Goal: Transaction & Acquisition: Download file/media

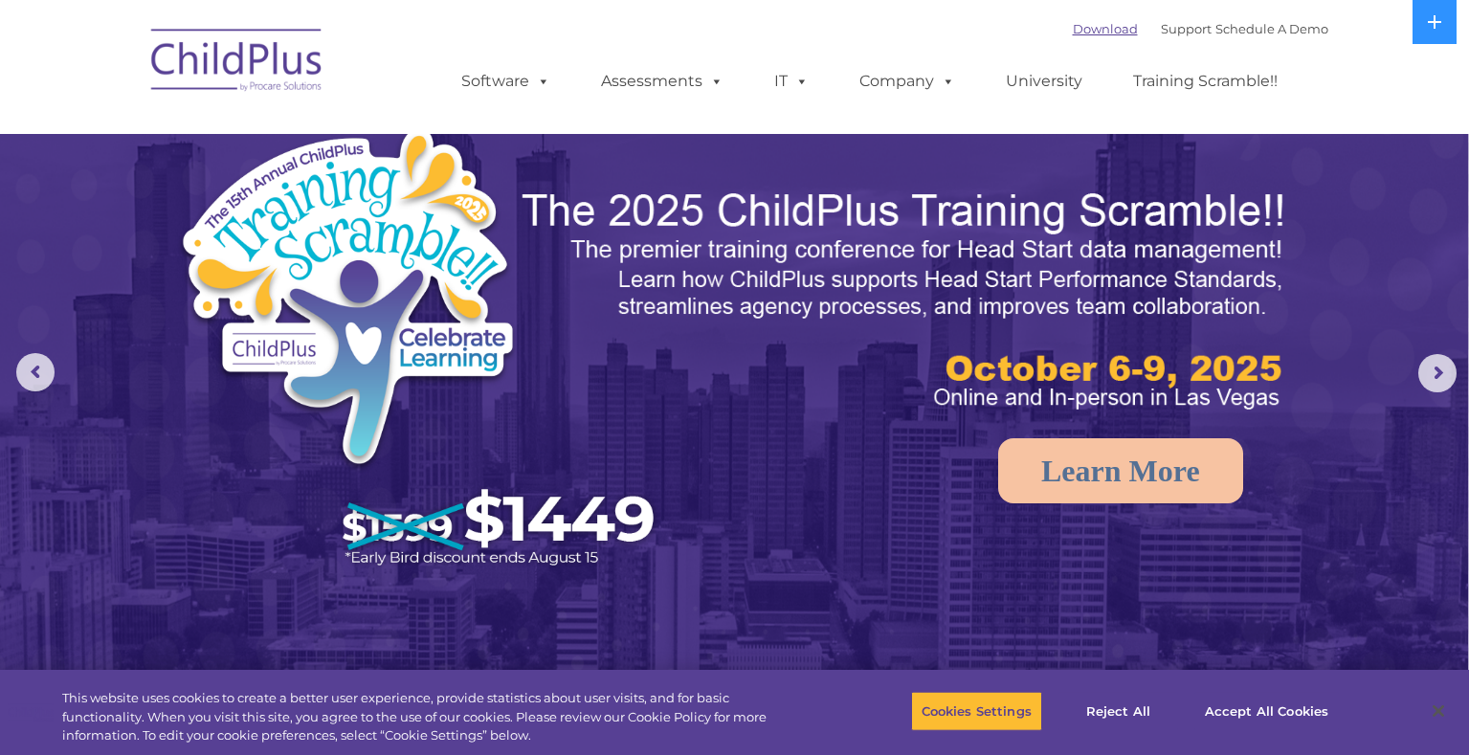
select select "MEDIUM"
click at [1073, 25] on link "Download" at bounding box center [1105, 28] width 65 height 15
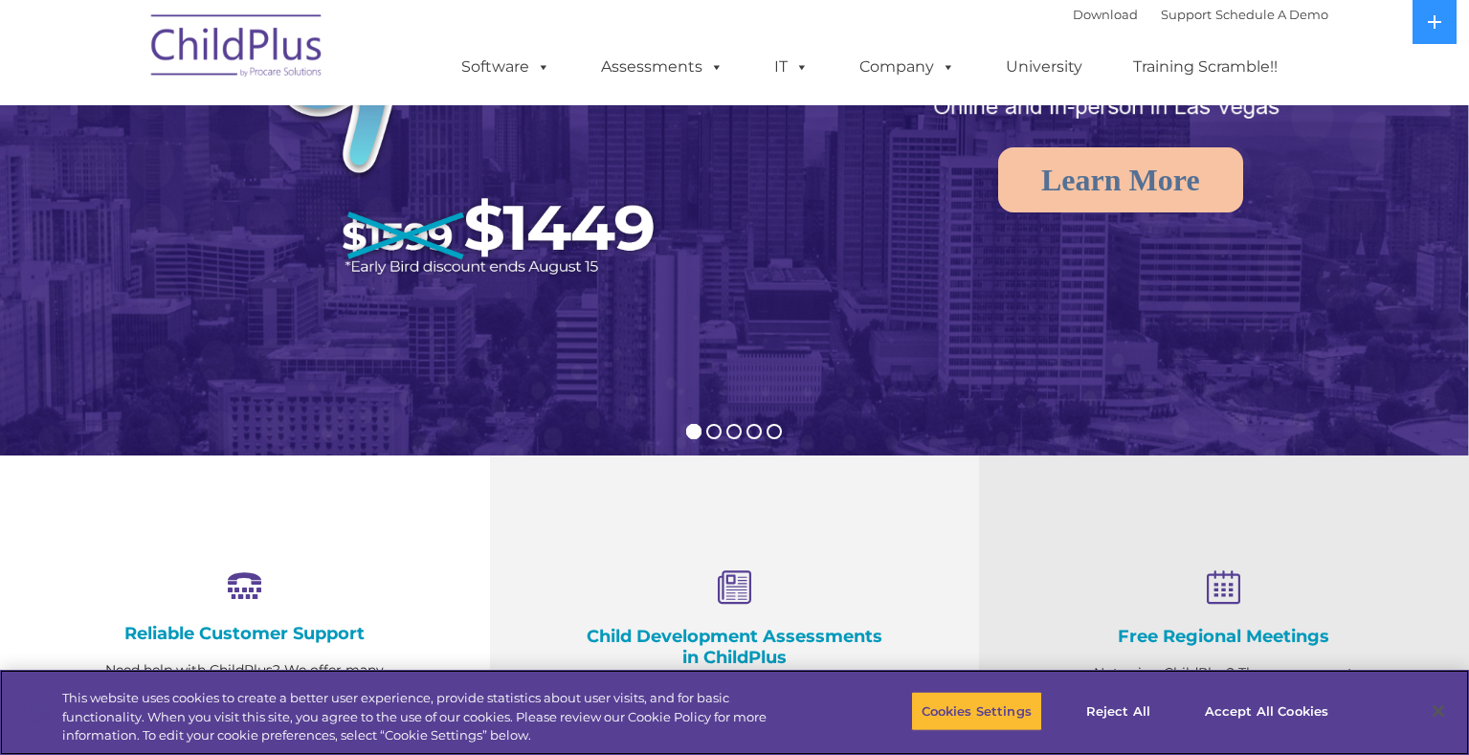
scroll to position [64, 0]
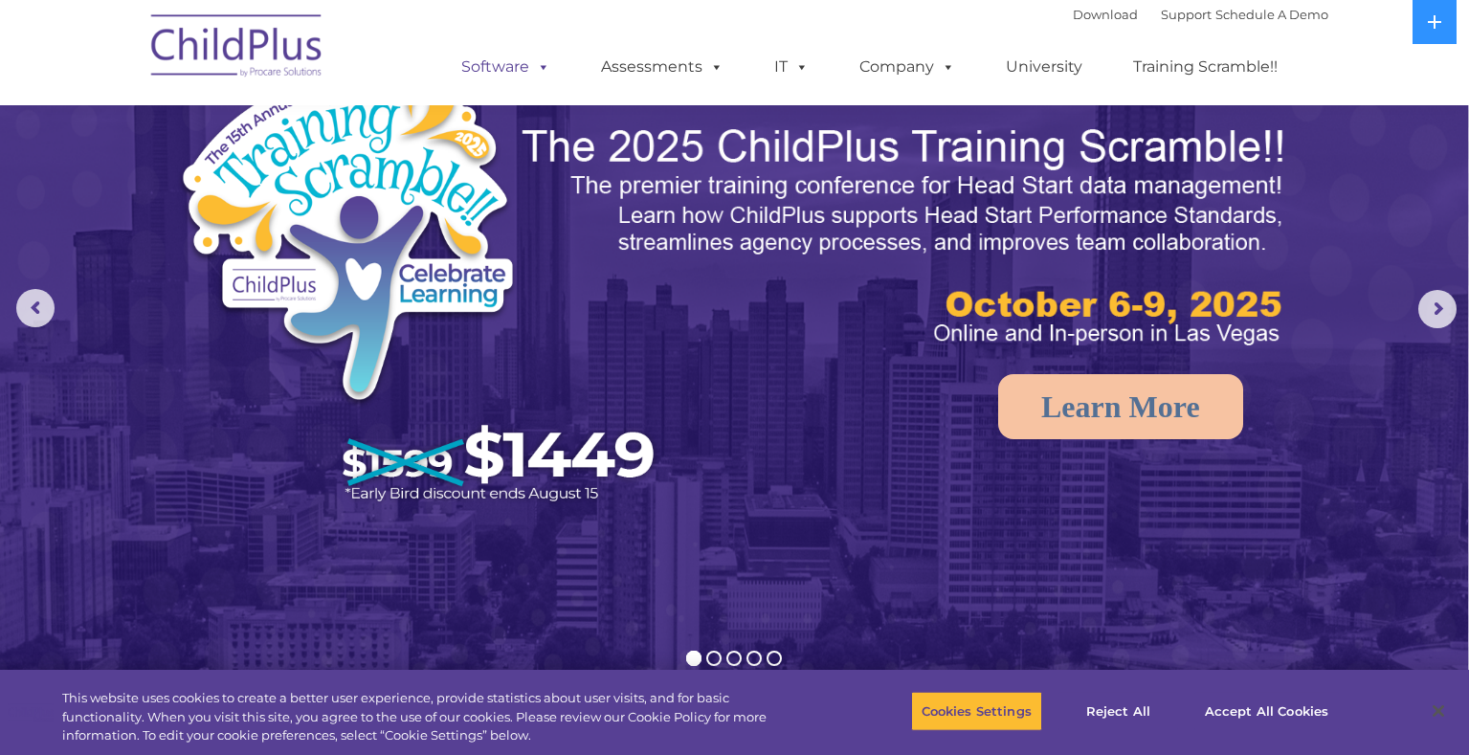
click at [540, 76] on span at bounding box center [539, 66] width 21 height 18
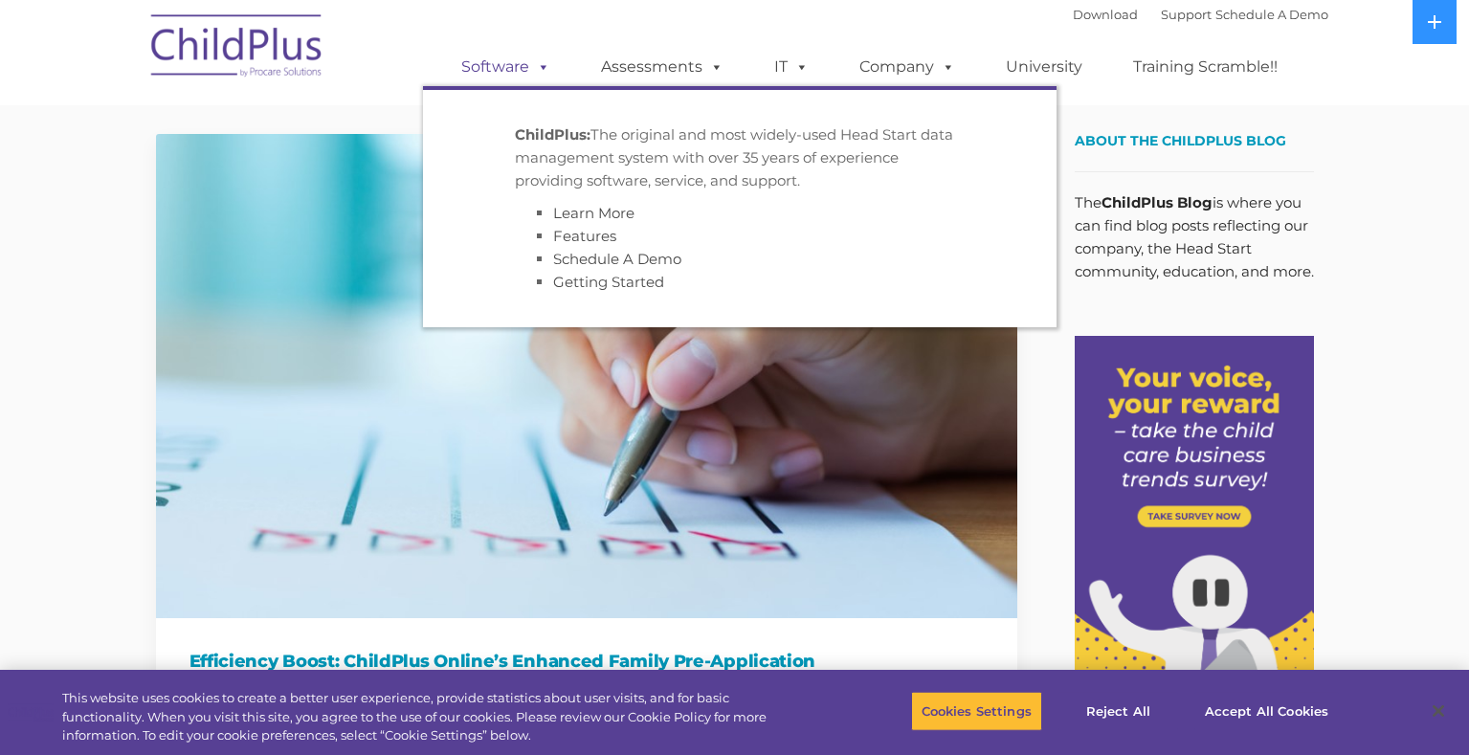
click at [512, 53] on link "Software" at bounding box center [505, 67] width 127 height 38
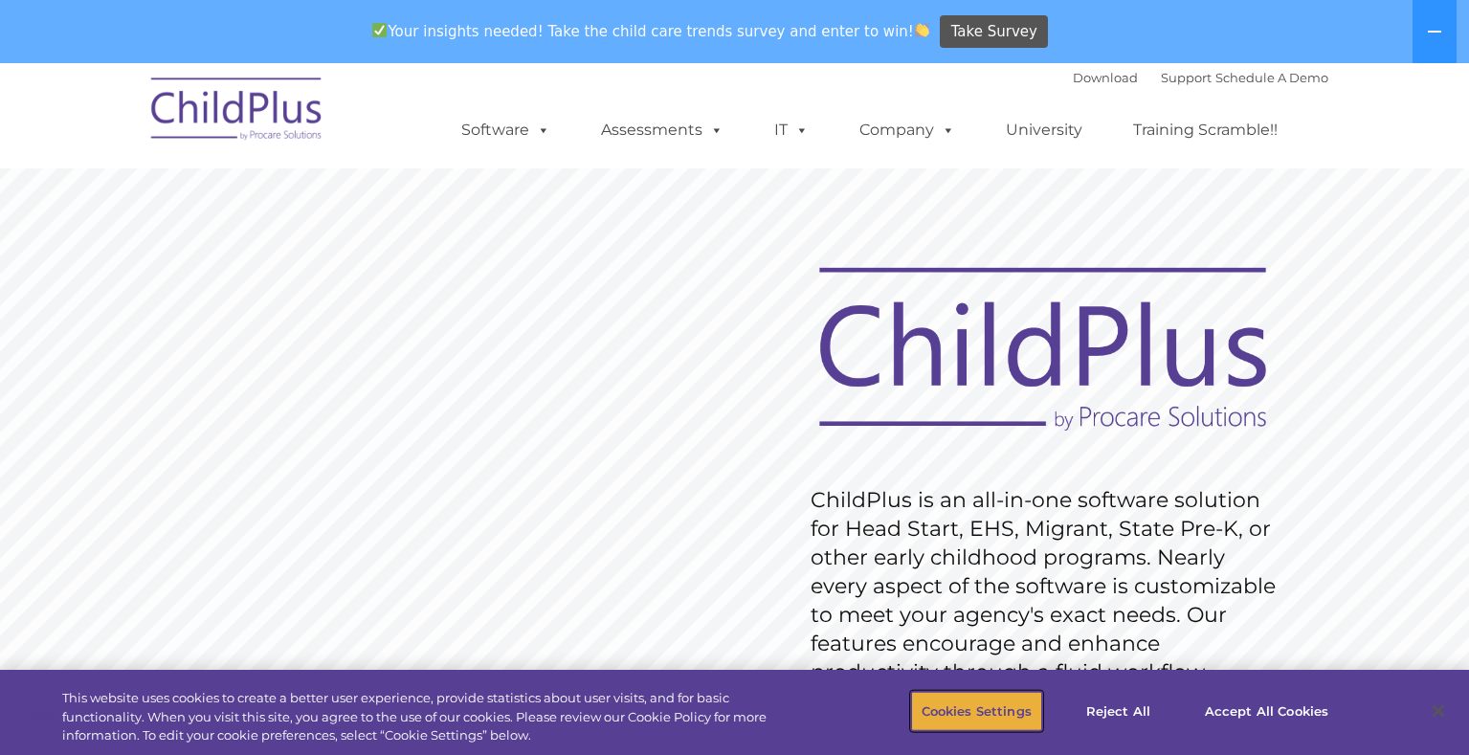
click at [969, 717] on button "Cookies Settings" at bounding box center [976, 711] width 131 height 40
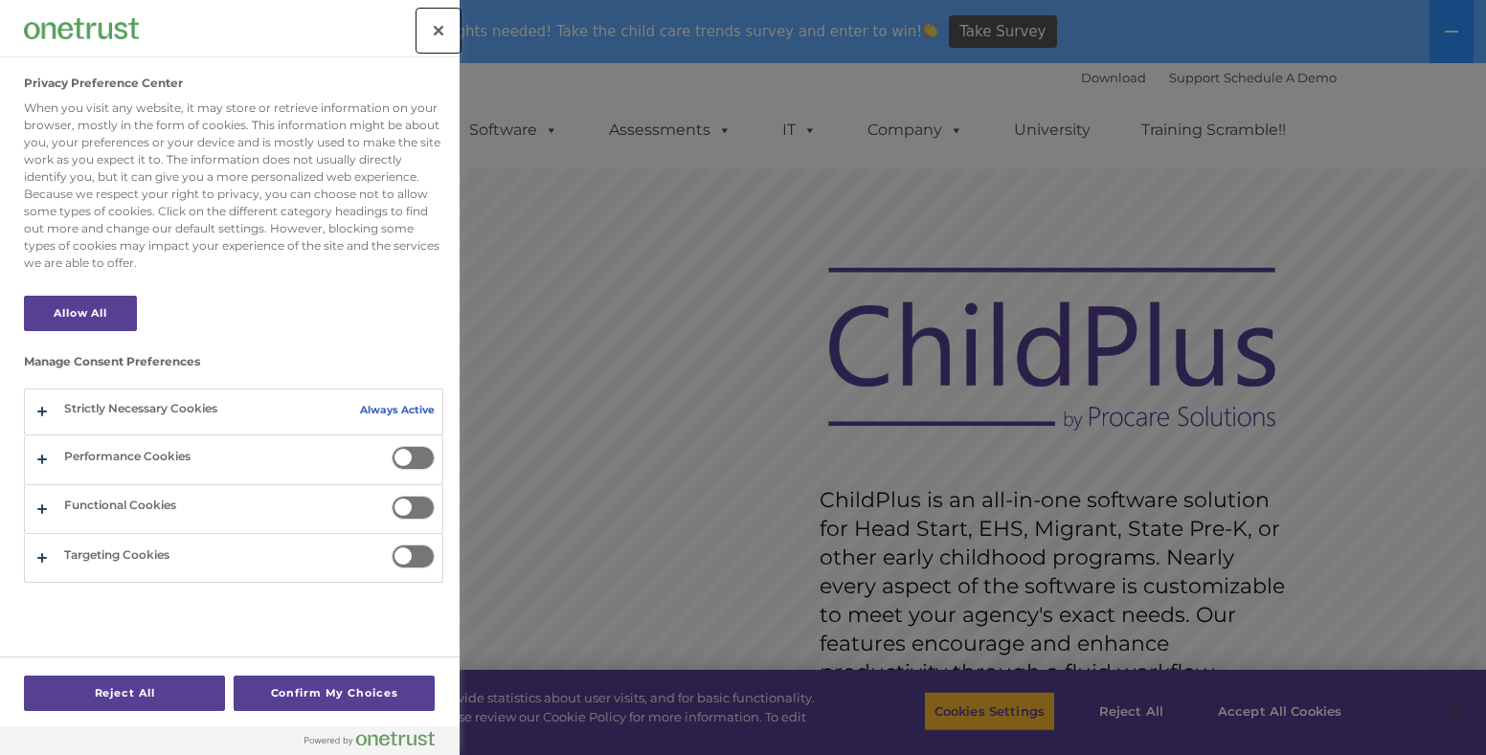
click at [430, 20] on button "Close" at bounding box center [438, 31] width 42 height 42
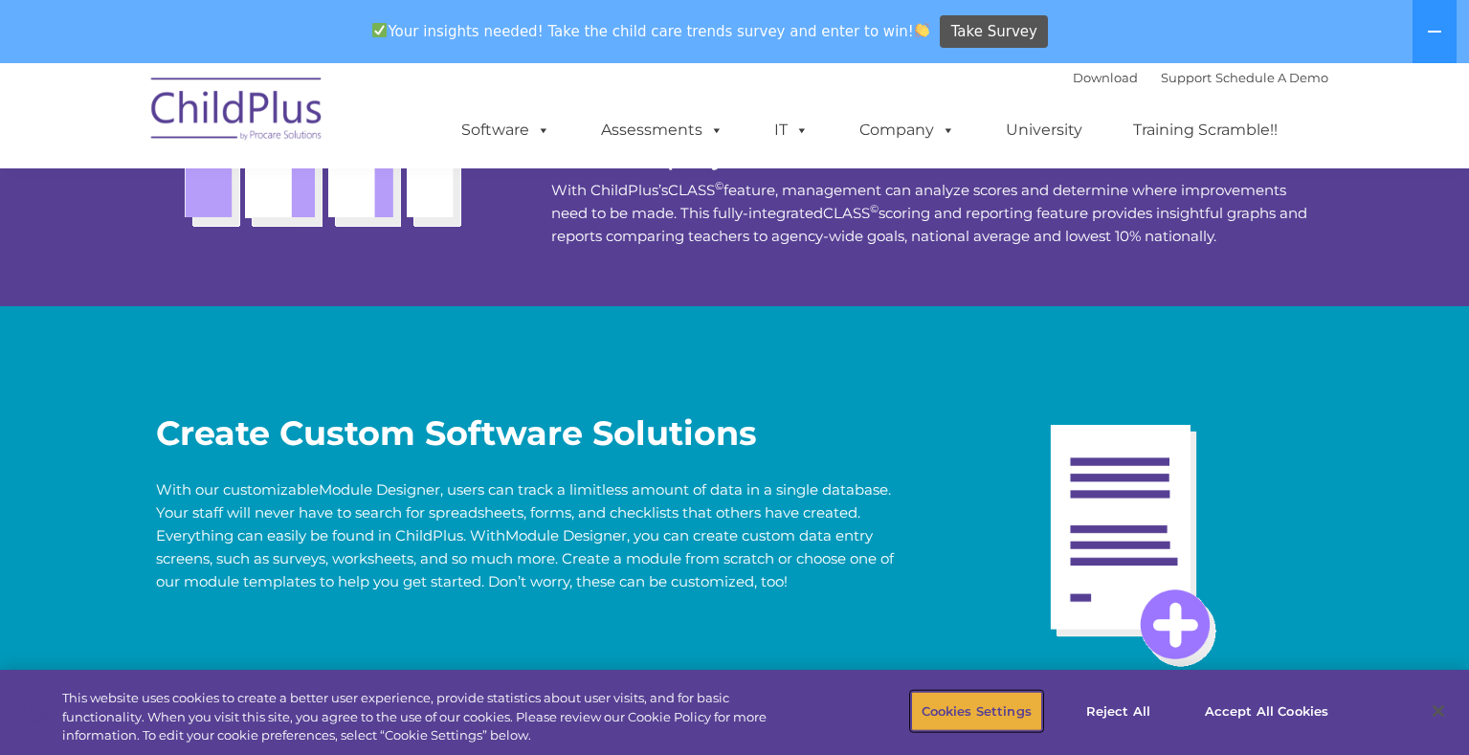
scroll to position [4675, 0]
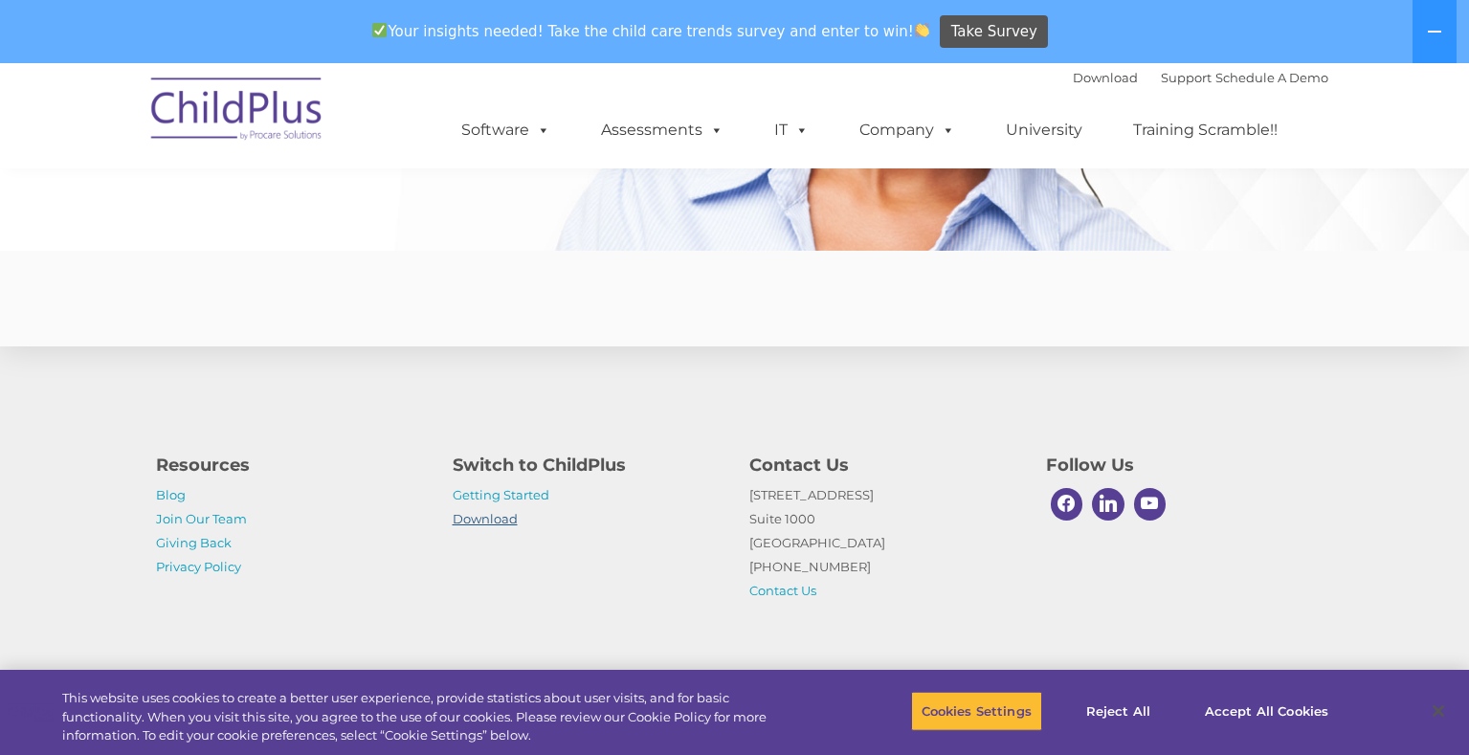
click at [478, 521] on link "Download" at bounding box center [485, 518] width 65 height 15
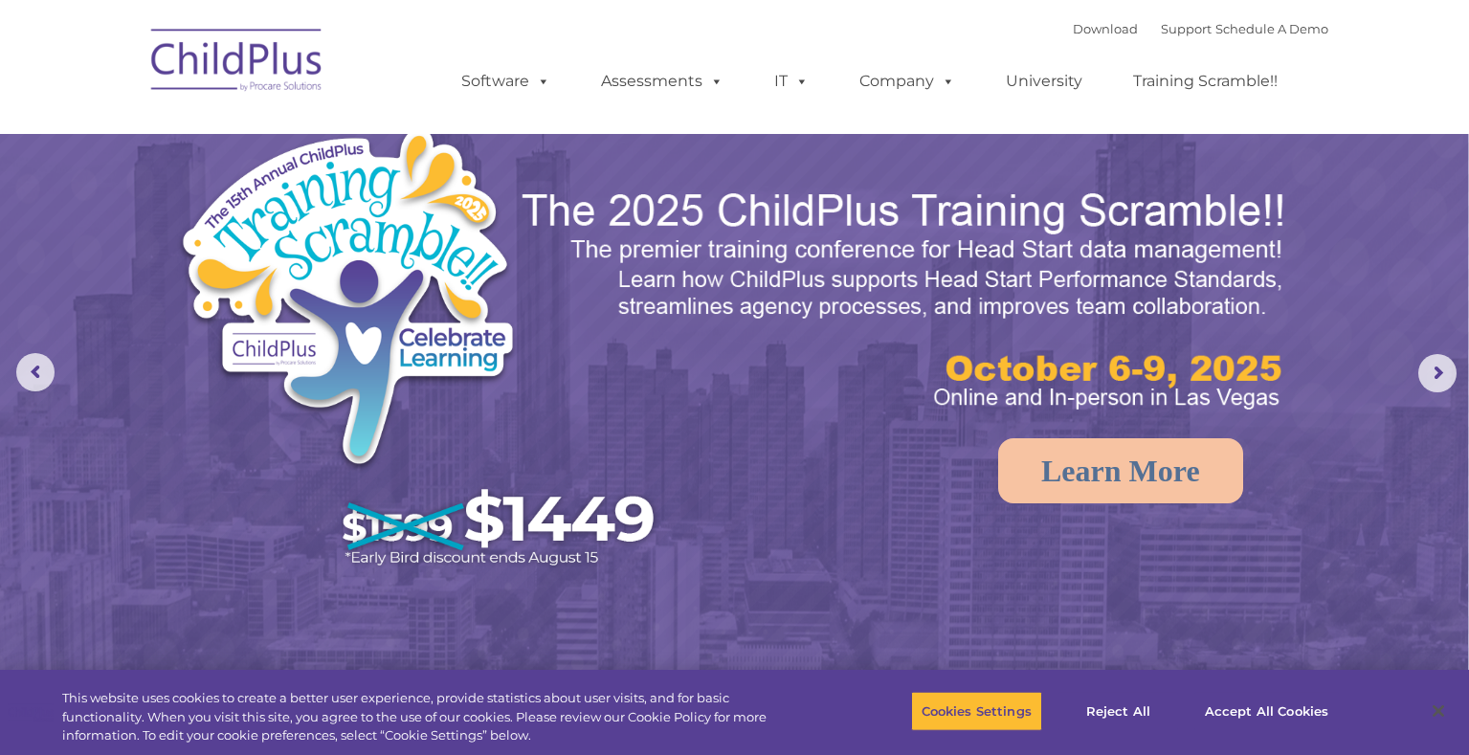
select select "MEDIUM"
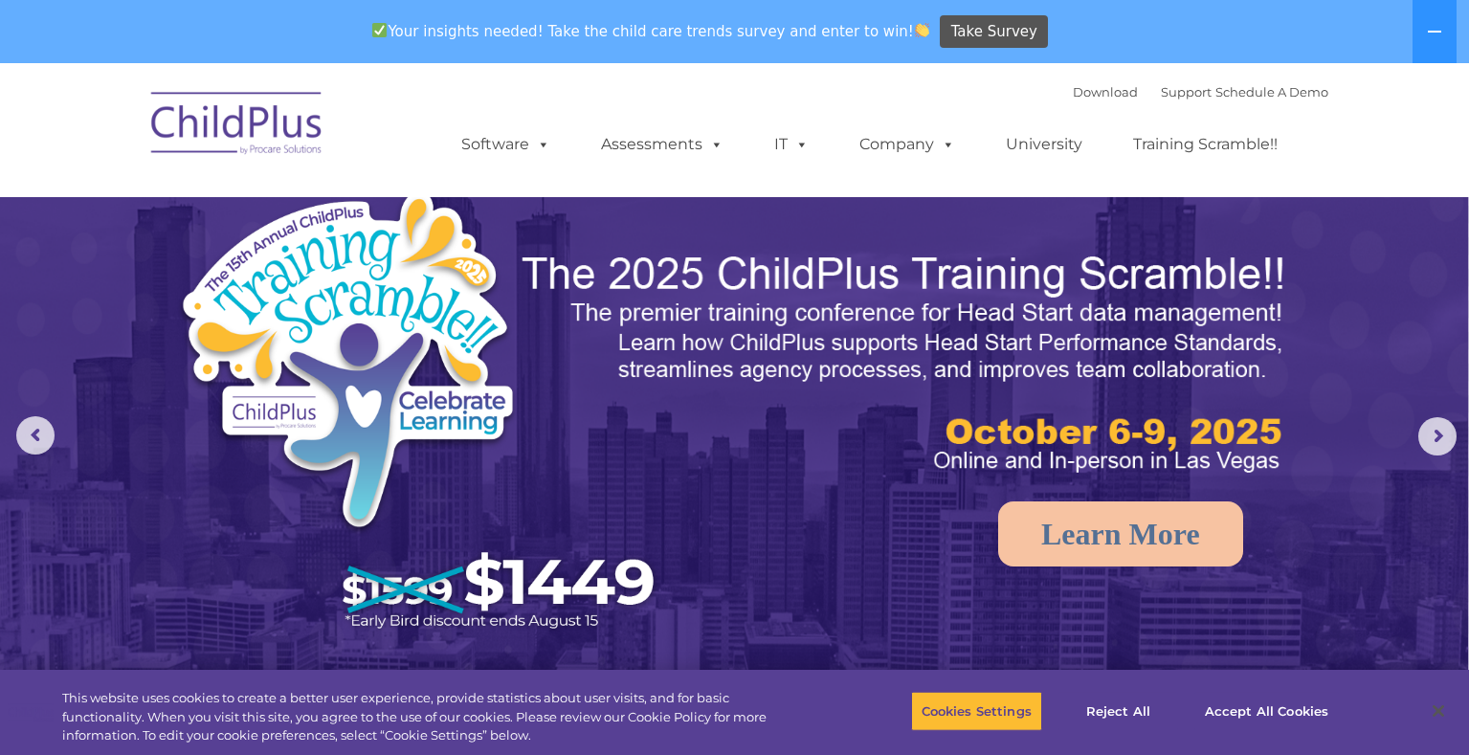
click at [1073, 102] on div "Download Support | Schedule A Demo " at bounding box center [1201, 92] width 256 height 29
click at [1081, 86] on link "Download" at bounding box center [1105, 91] width 65 height 15
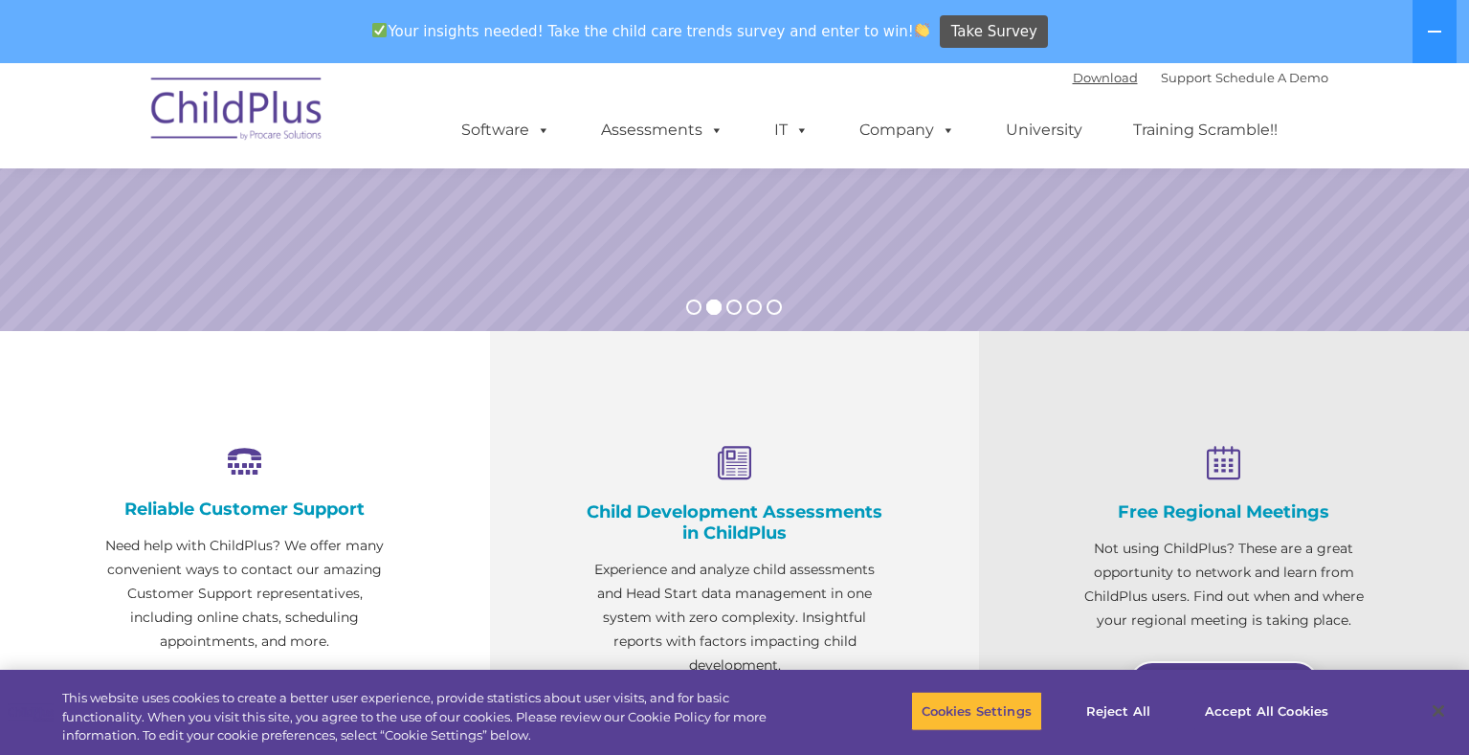
scroll to position [631, 0]
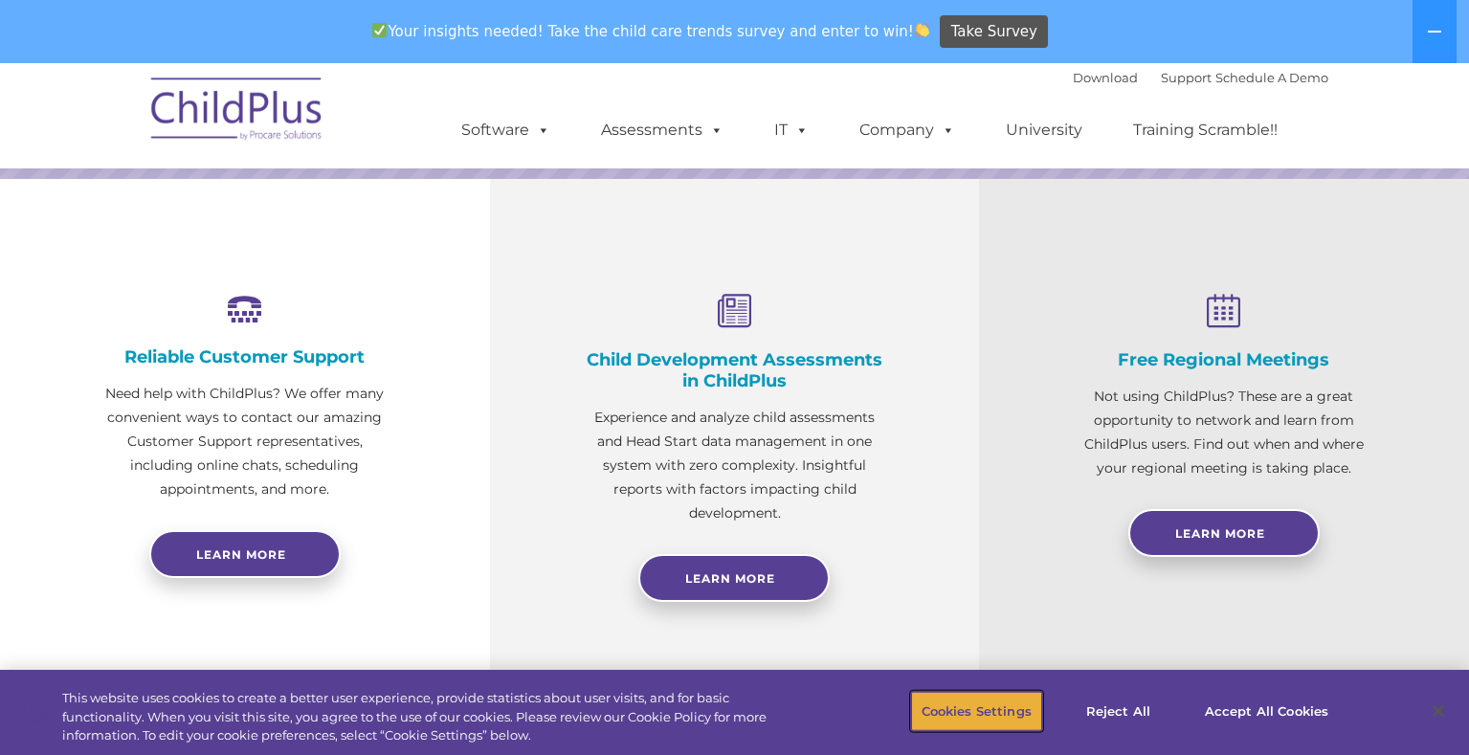
click at [998, 712] on button "Cookies Settings" at bounding box center [976, 711] width 131 height 40
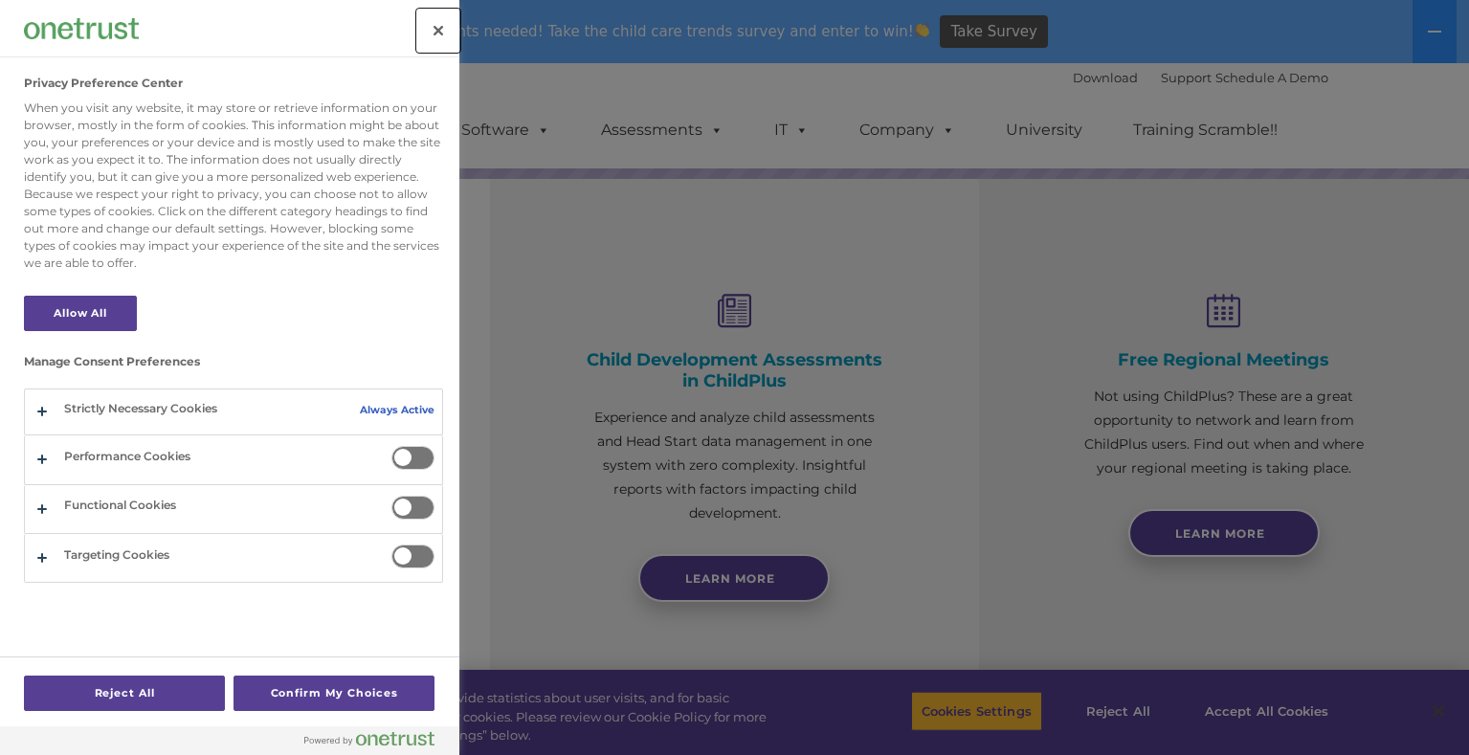
scroll to position [700, 0]
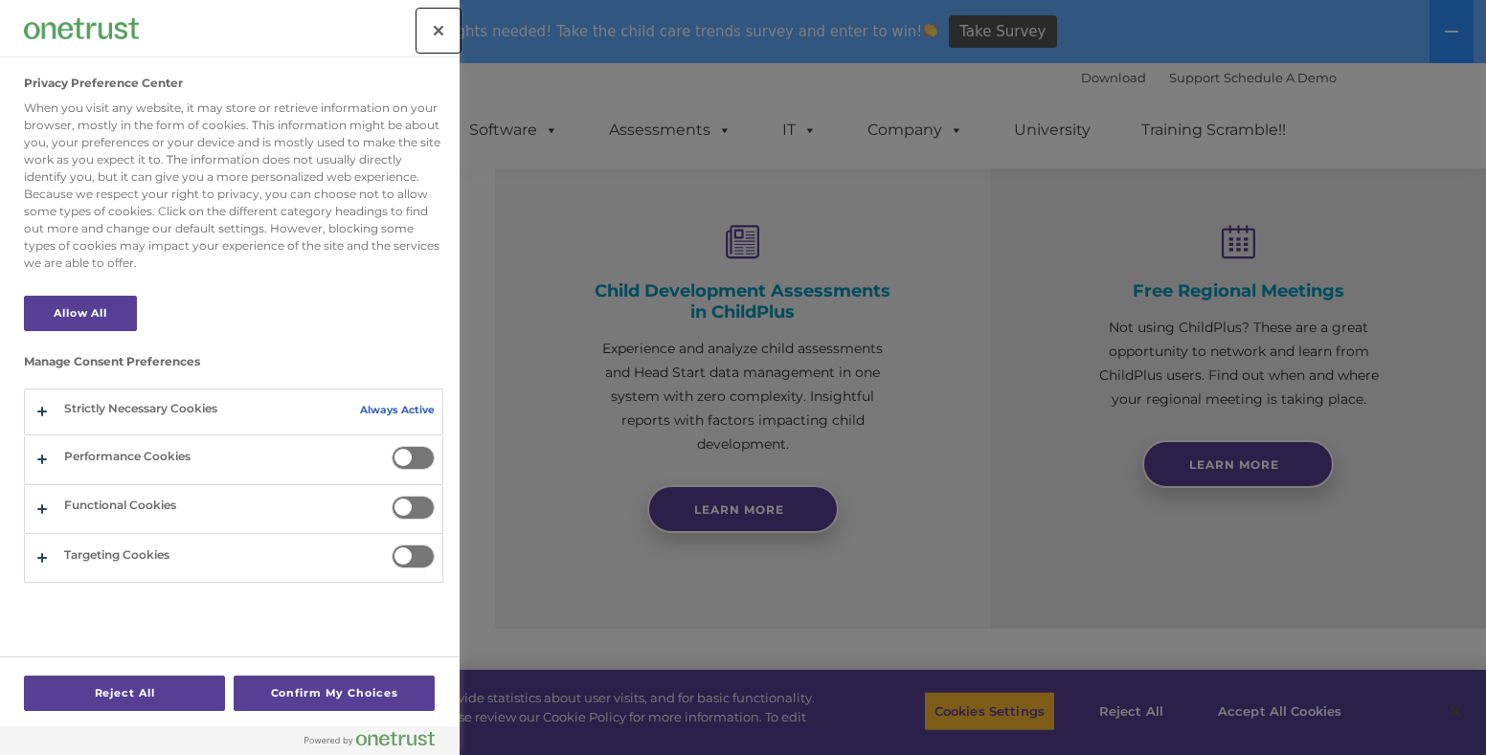
click at [448, 29] on button "Close" at bounding box center [438, 31] width 42 height 42
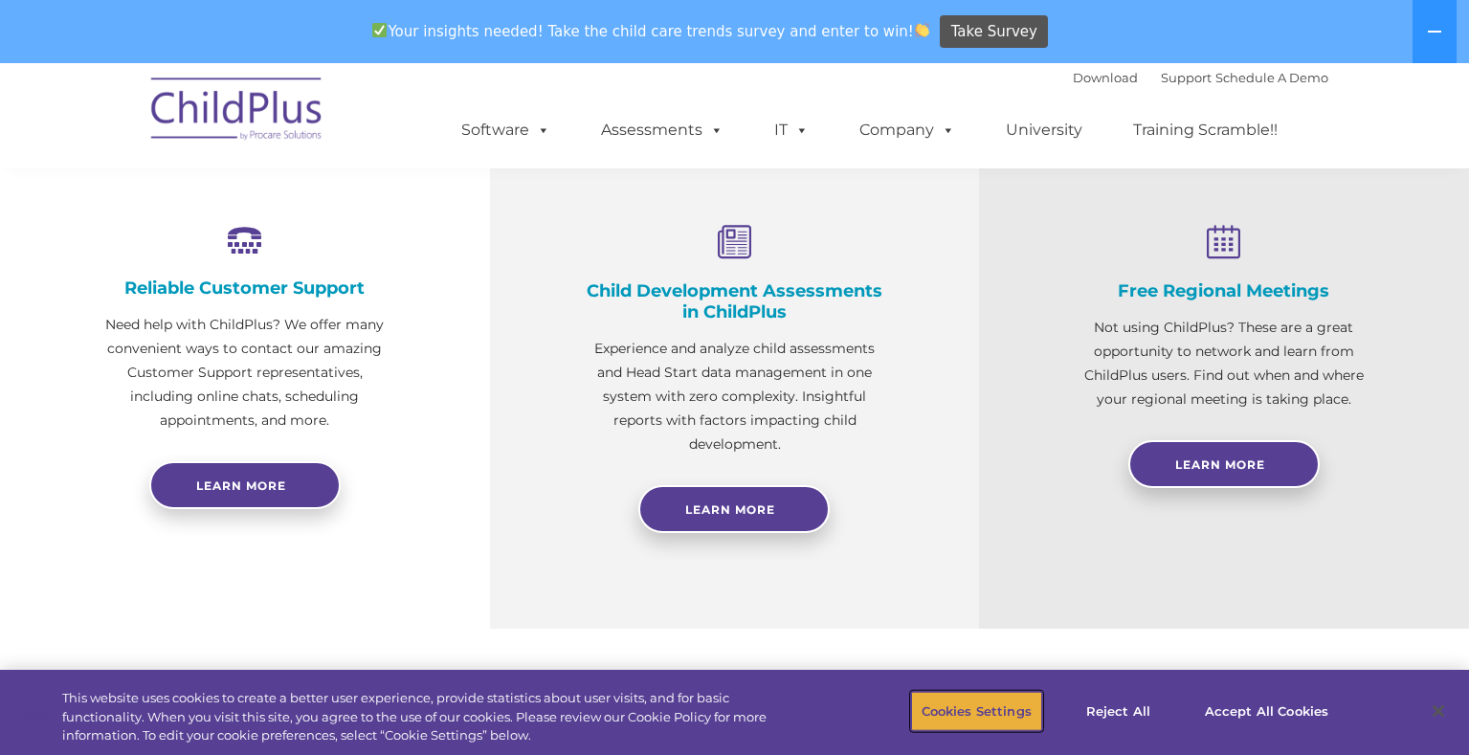
click at [996, 703] on button "Cookies Settings" at bounding box center [976, 711] width 131 height 40
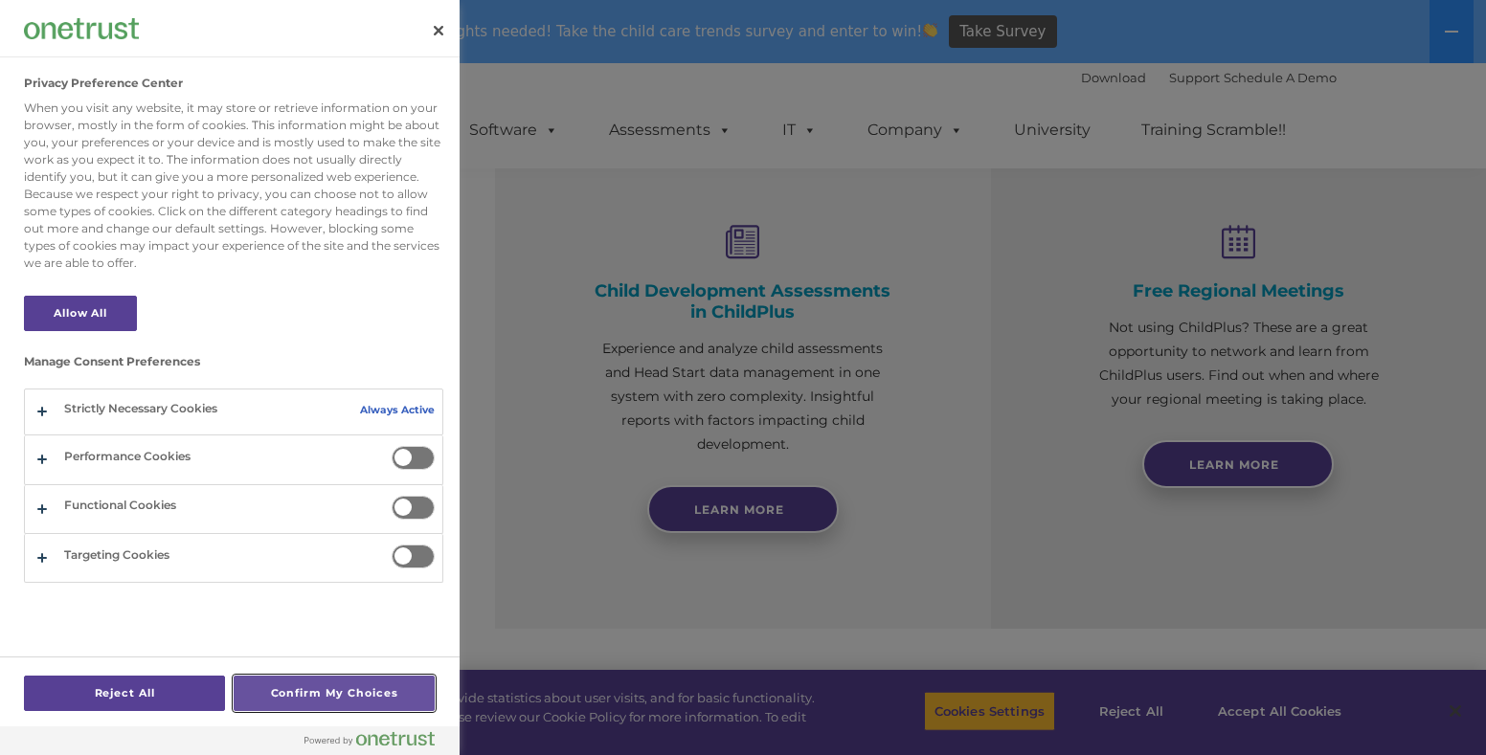
click at [293, 686] on button "Confirm My Choices" at bounding box center [334, 693] width 201 height 35
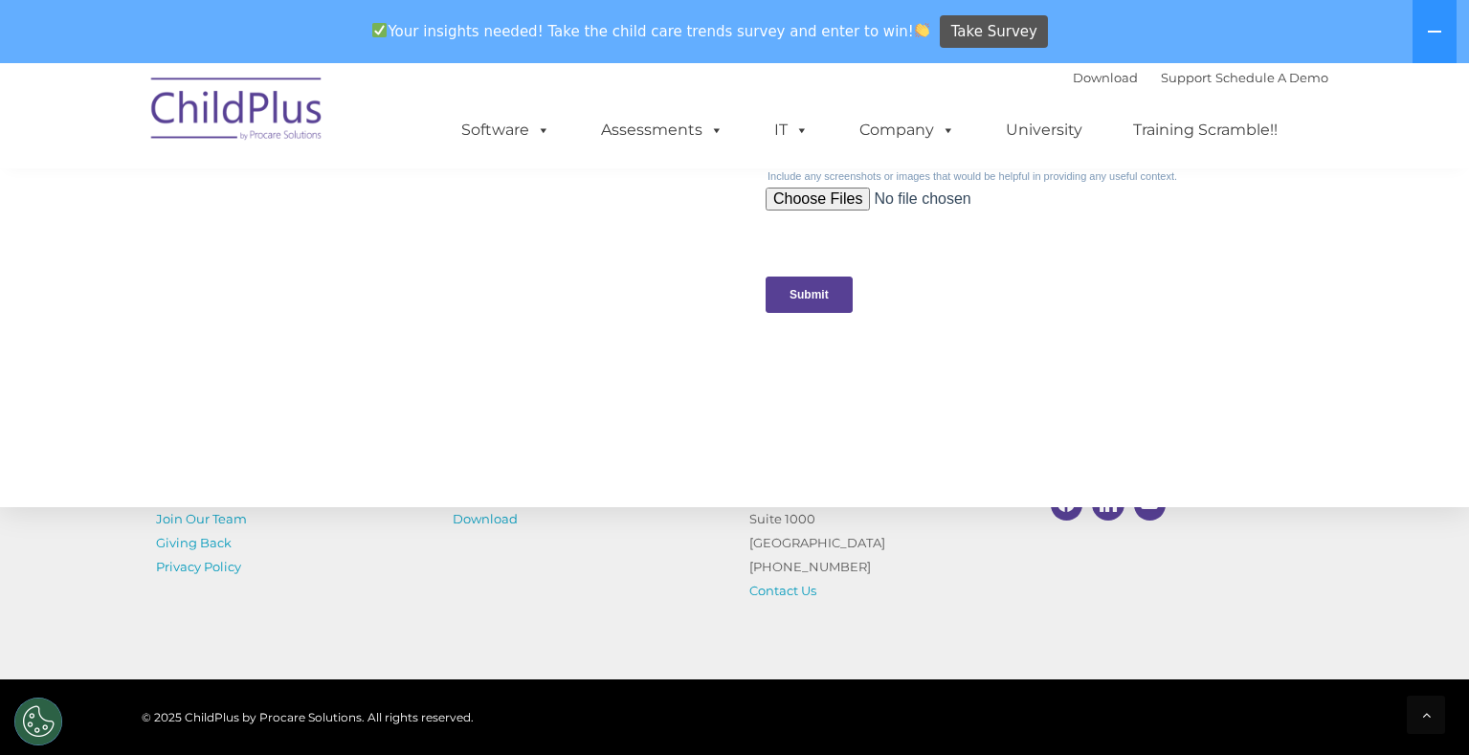
scroll to position [2111, 0]
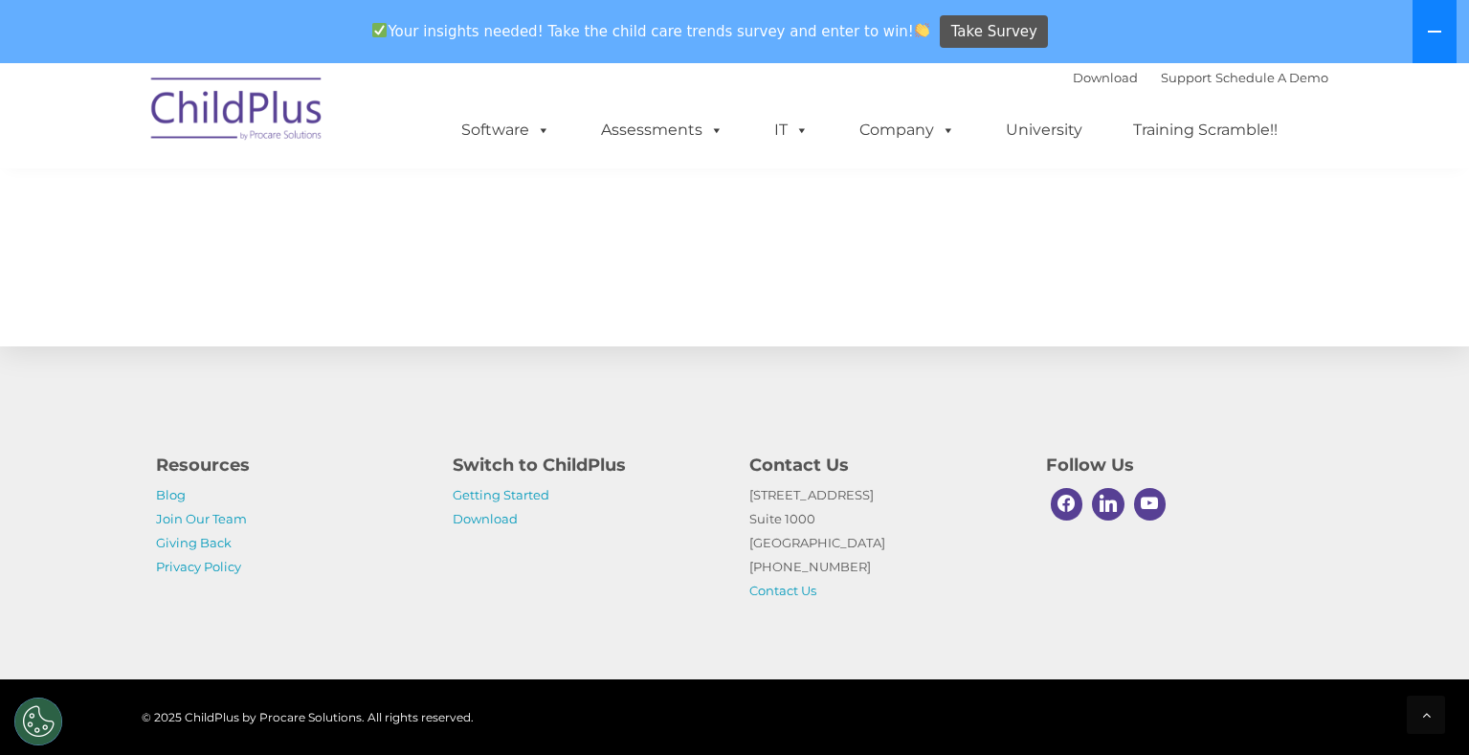
click at [1441, 34] on icon at bounding box center [1434, 31] width 15 height 15
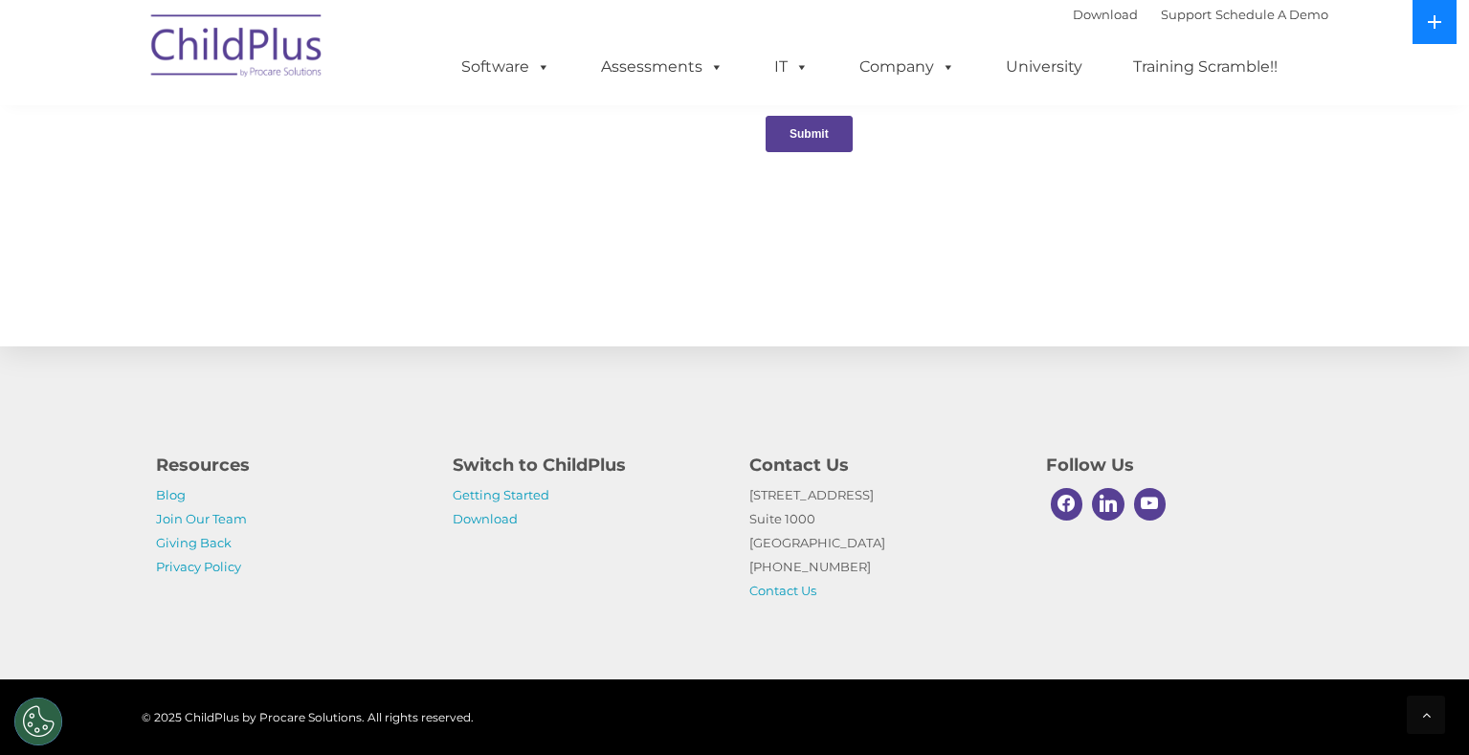
scroll to position [2072, 0]
click at [1441, 34] on button at bounding box center [1435, 22] width 44 height 44
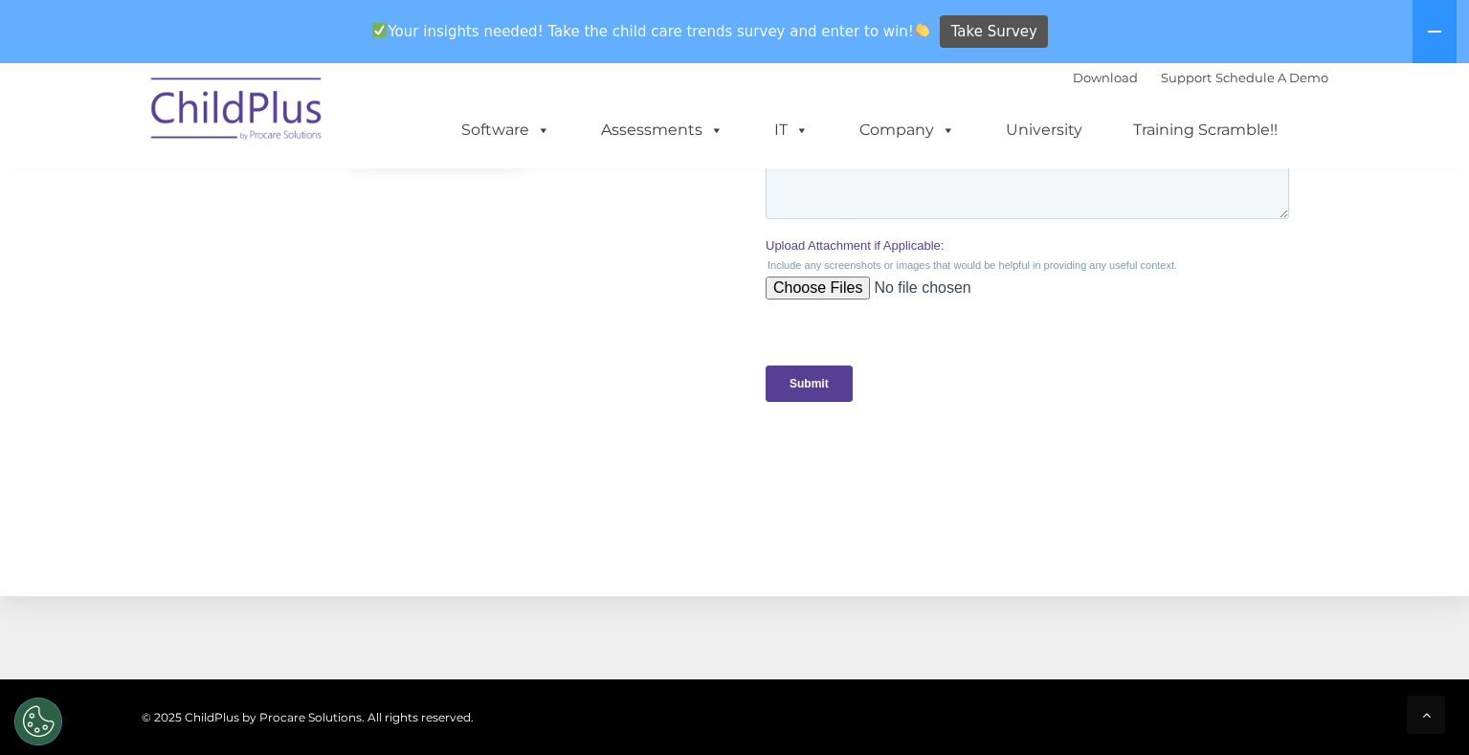
scroll to position [676, 0]
